Goal: Browse casually: Explore the website without a specific task or goal

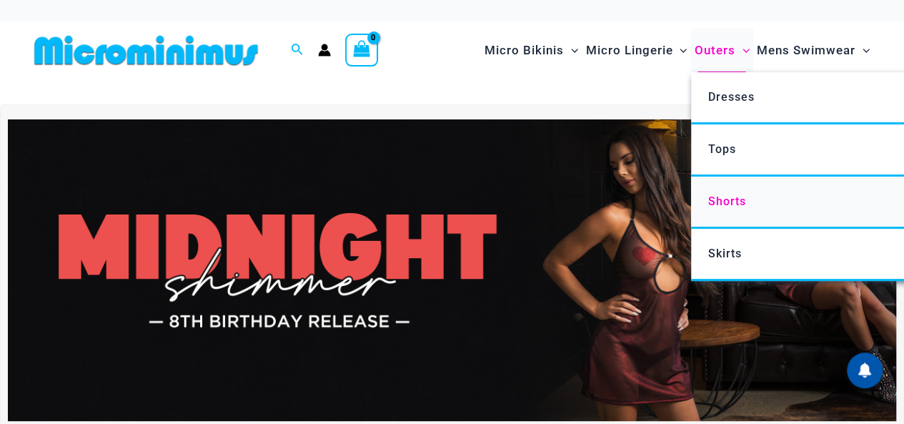
click at [732, 198] on span "Shorts" at bounding box center [726, 201] width 38 height 14
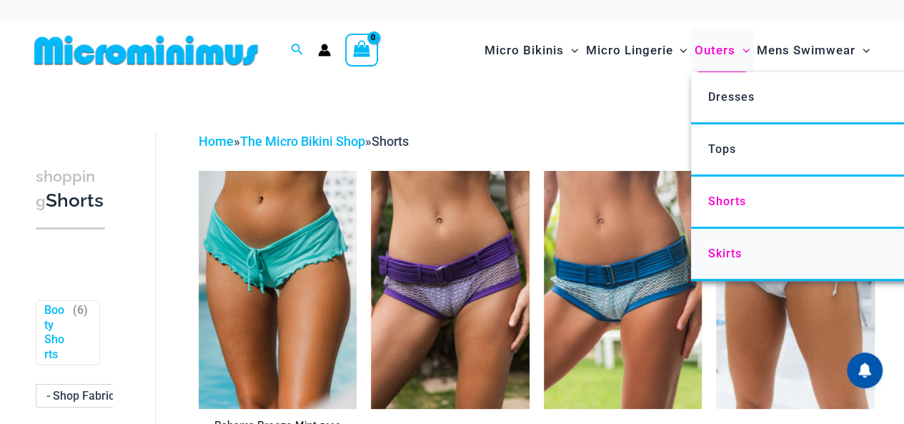
click at [732, 253] on span "Skirts" at bounding box center [724, 253] width 34 height 14
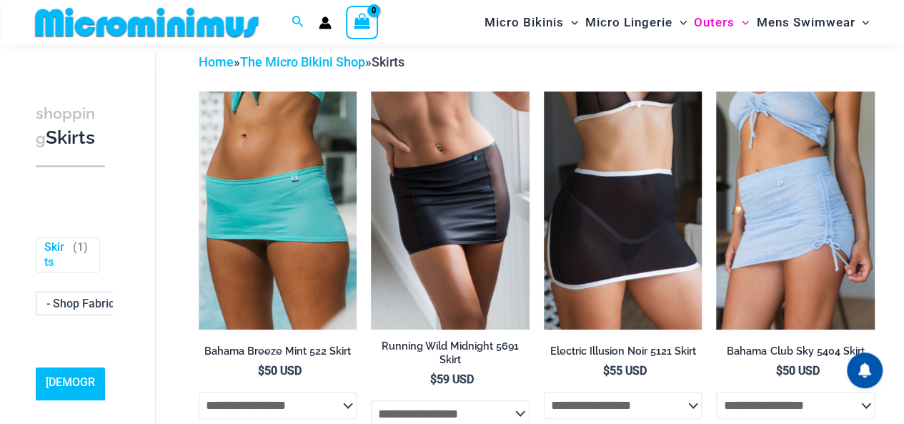
scroll to position [131, 0]
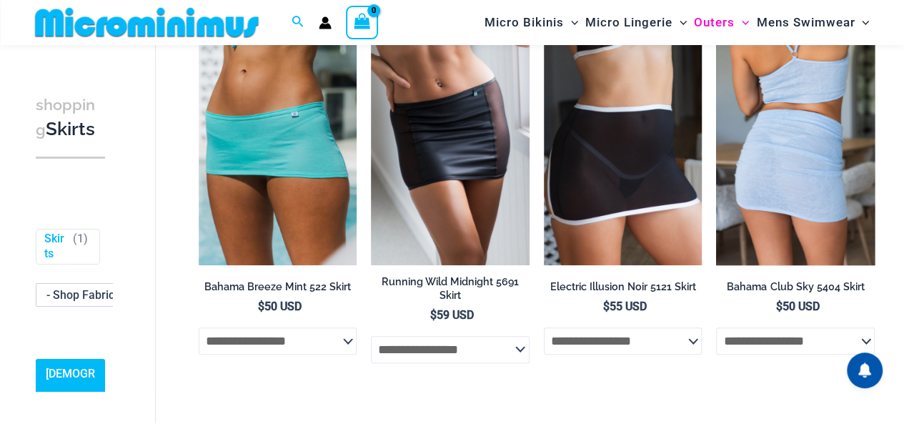
click at [762, 151] on img at bounding box center [795, 145] width 159 height 237
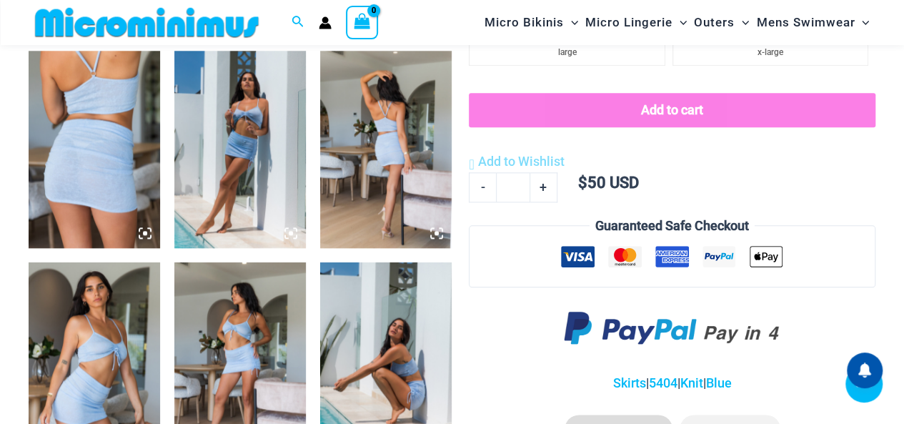
scroll to position [702, 0]
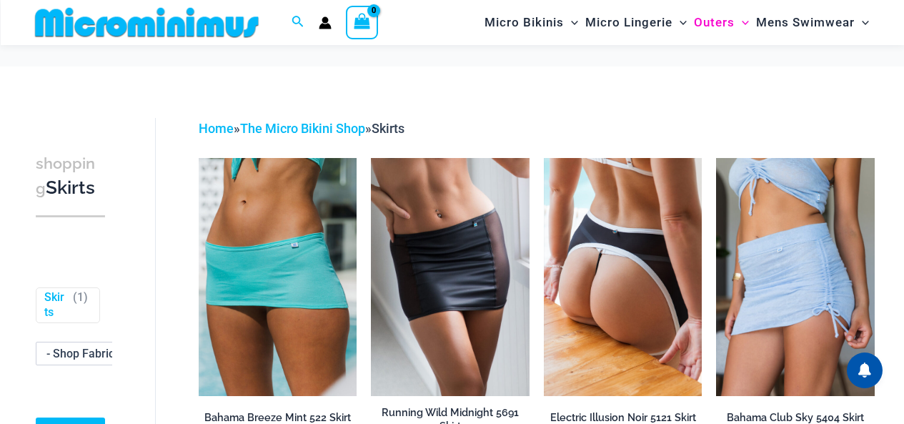
scroll to position [131, 0]
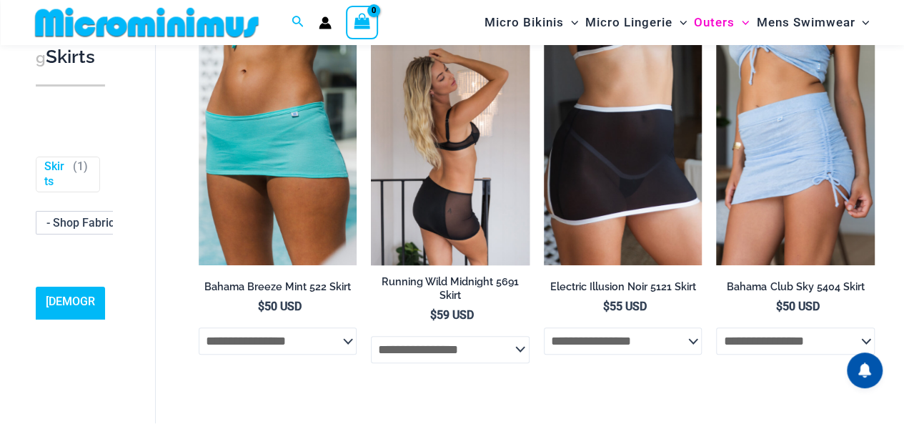
click at [430, 134] on img at bounding box center [450, 145] width 159 height 237
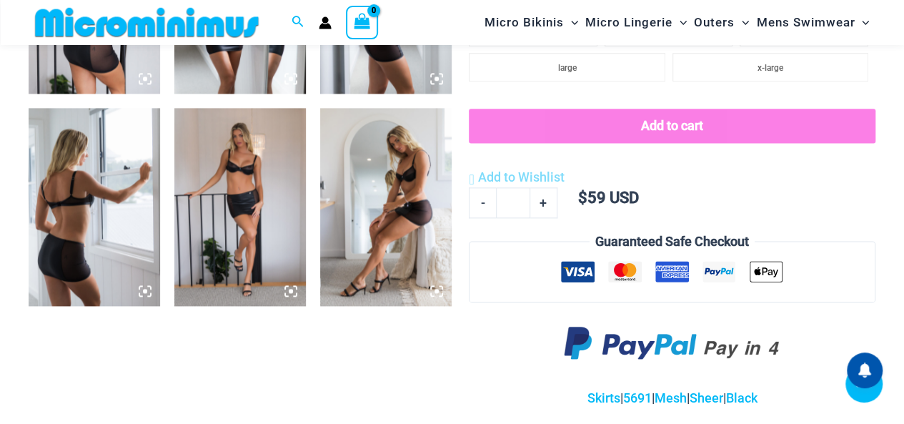
scroll to position [919, 0]
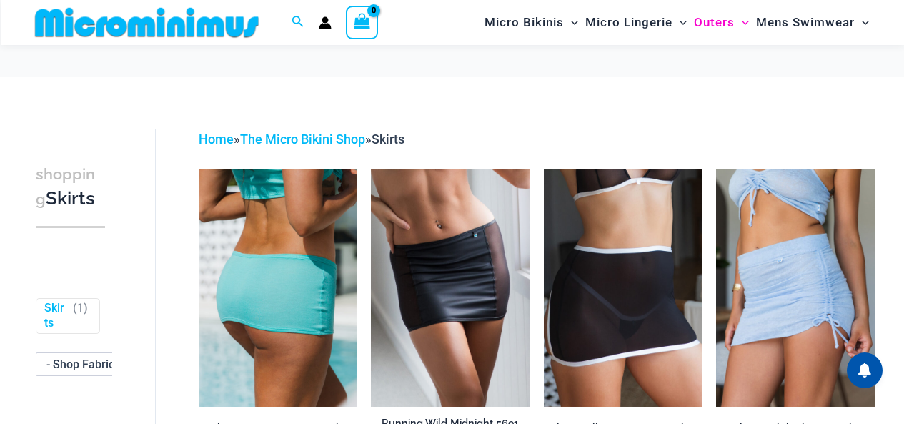
scroll to position [131, 0]
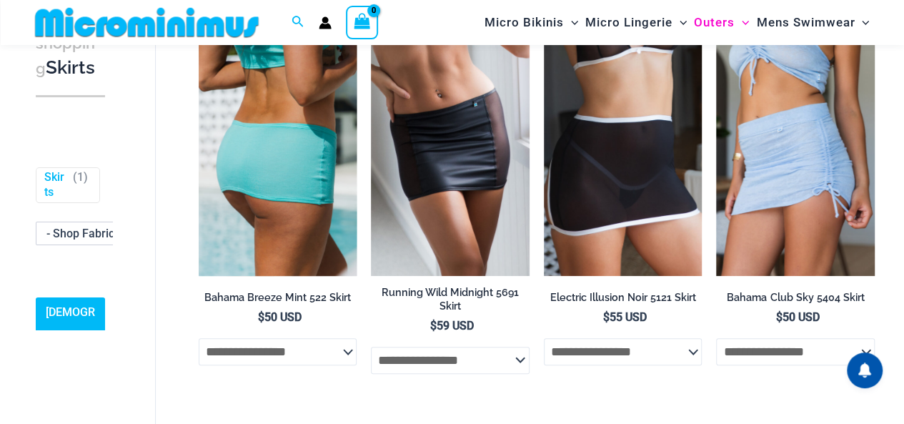
click at [291, 130] on img at bounding box center [278, 156] width 159 height 237
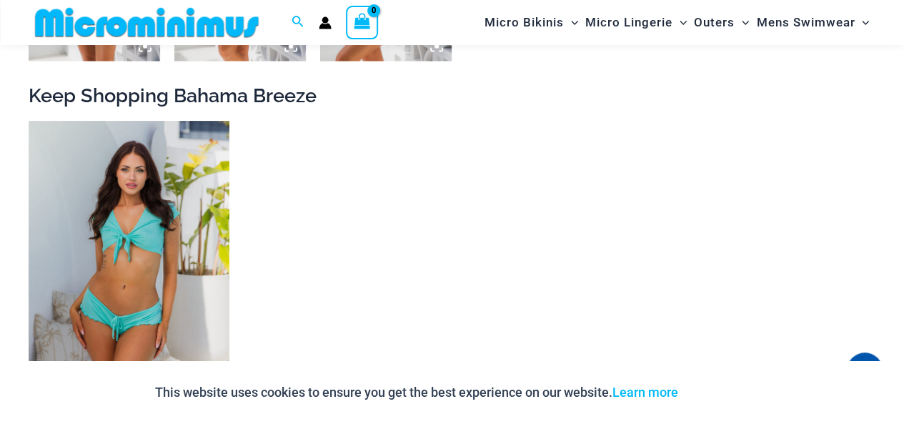
scroll to position [1487, 0]
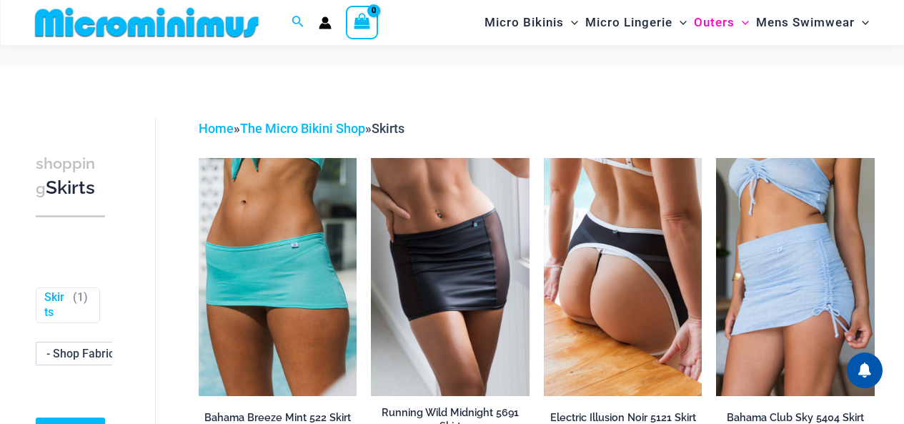
scroll to position [131, 0]
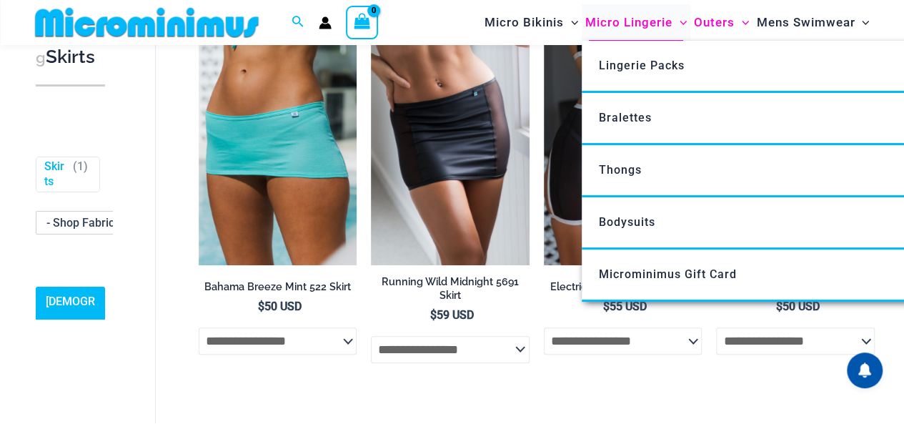
click at [659, 18] on span "Micro Lingerie" at bounding box center [628, 22] width 87 height 36
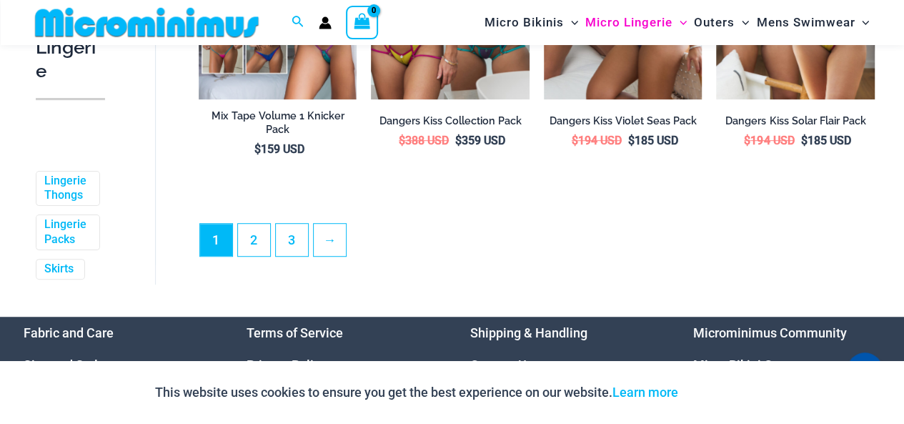
scroll to position [3059, 0]
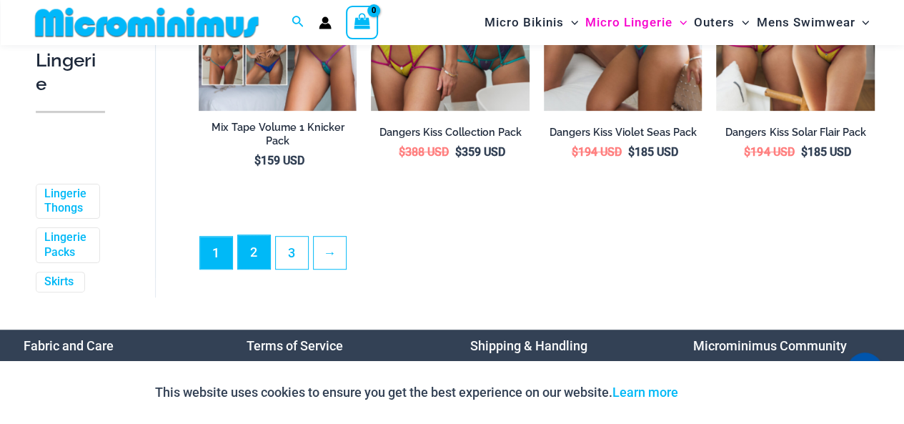
click at [259, 249] on link "2" at bounding box center [254, 252] width 32 height 34
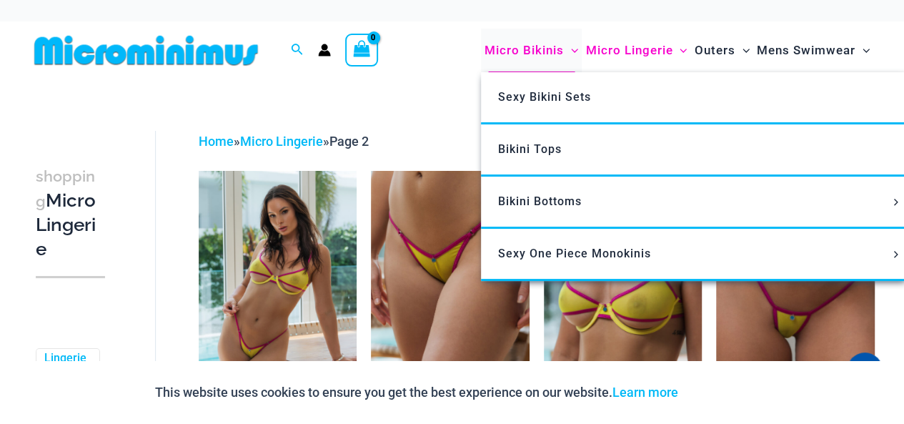
click at [544, 46] on span "Micro Bikinis" at bounding box center [523, 50] width 79 height 36
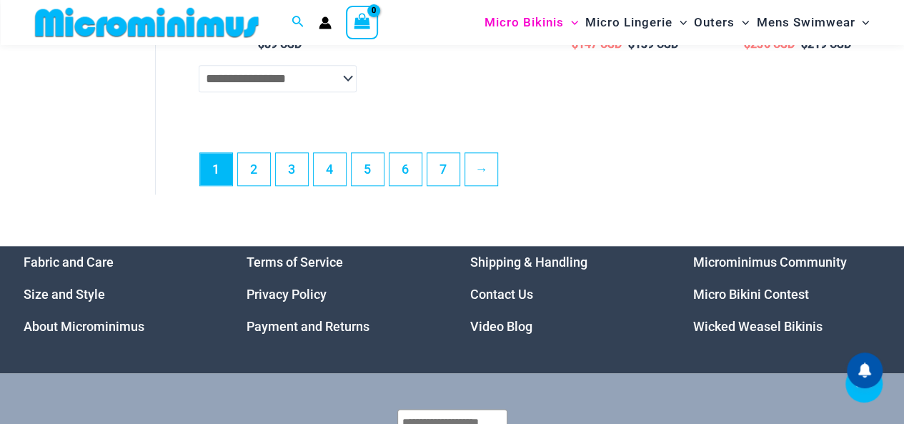
scroll to position [3499, 0]
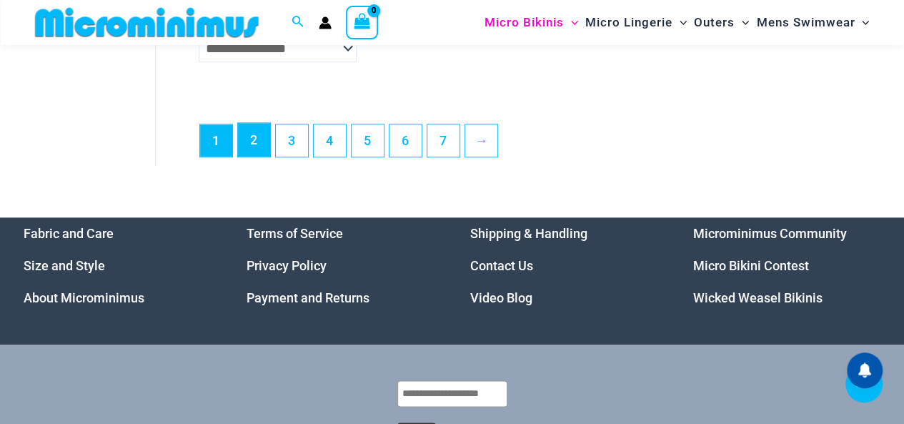
click at [258, 155] on link "2" at bounding box center [254, 140] width 32 height 34
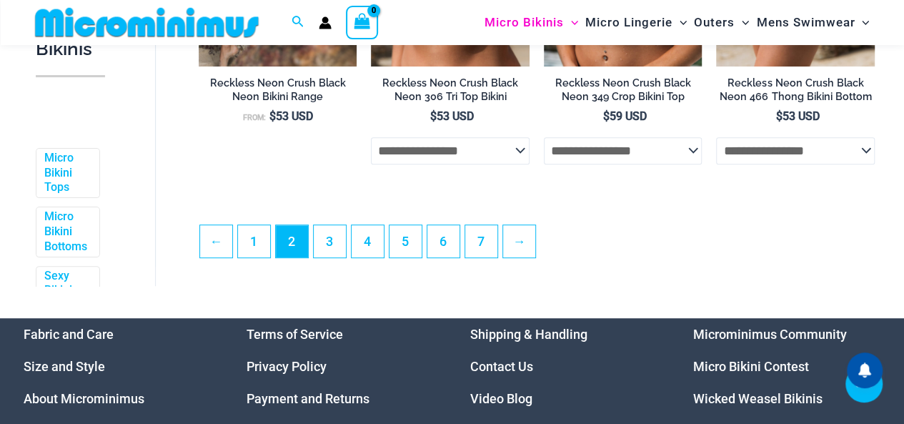
scroll to position [3059, 0]
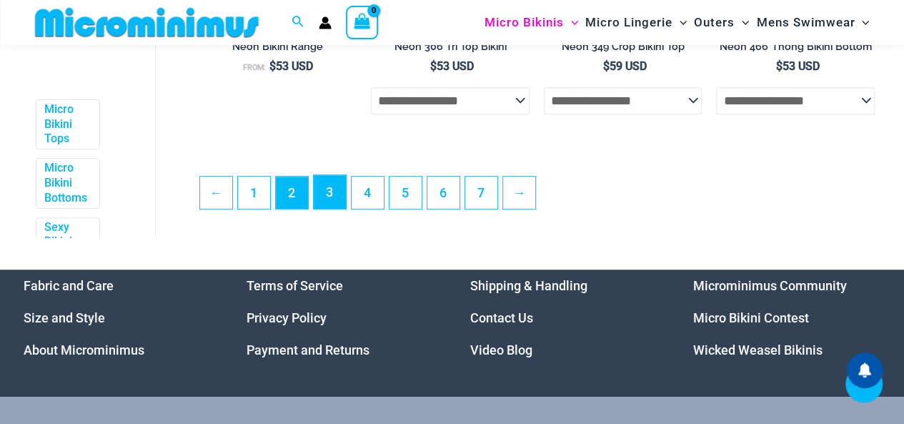
click at [333, 197] on link "3" at bounding box center [330, 192] width 32 height 34
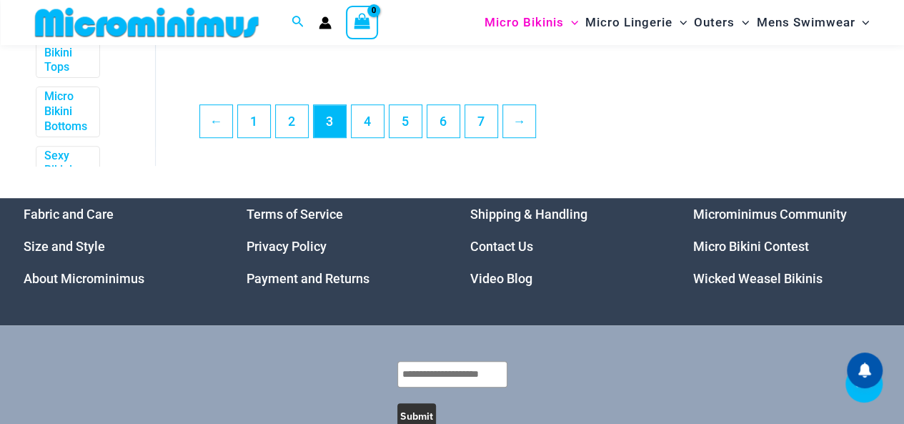
scroll to position [3131, 0]
click at [371, 137] on link "4" at bounding box center [367, 121] width 32 height 34
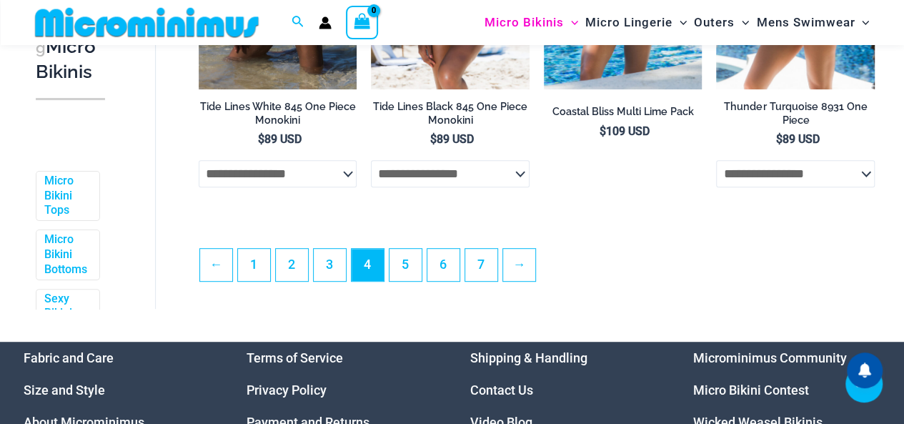
scroll to position [3059, 0]
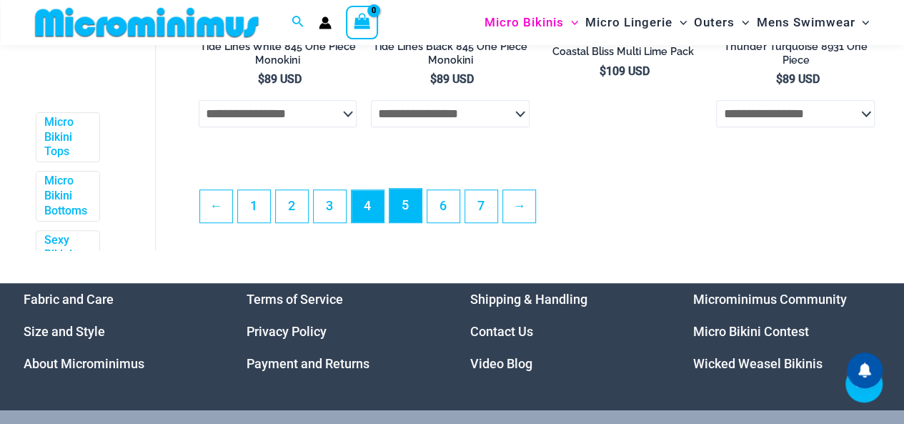
click at [414, 196] on link "5" at bounding box center [405, 206] width 32 height 34
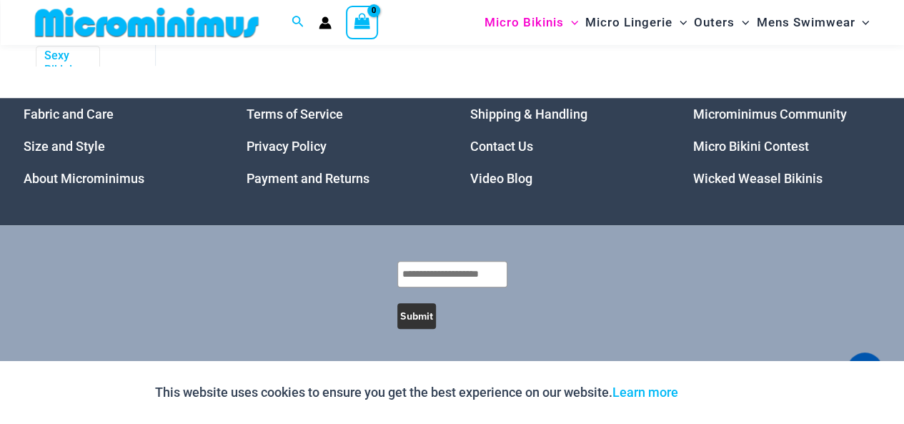
scroll to position [3219, 0]
click at [747, 145] on link "Micro Bikini Contest" at bounding box center [751, 146] width 116 height 15
click at [732, 148] on link "Micro Bikini Contest" at bounding box center [751, 146] width 116 height 15
